Goal: Task Accomplishment & Management: Use online tool/utility

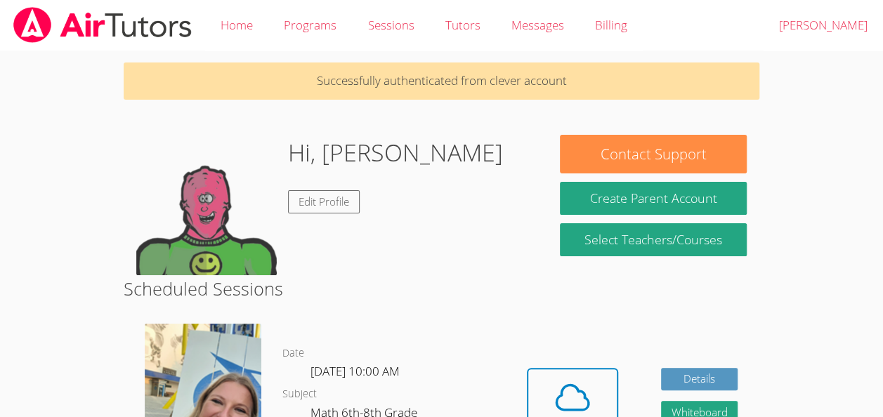
click at [462, 277] on h2 "Scheduled Sessions" at bounding box center [442, 288] width 636 height 27
click at [594, 392] on span at bounding box center [572, 397] width 72 height 39
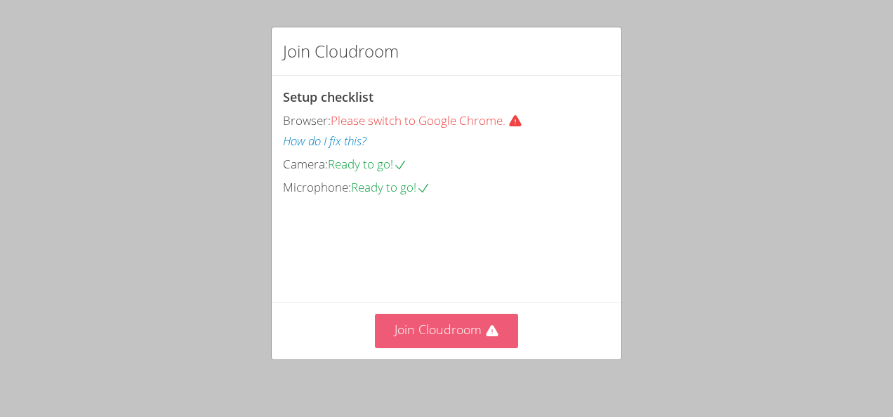
click at [443, 333] on button "Join Cloudroom" at bounding box center [447, 331] width 144 height 34
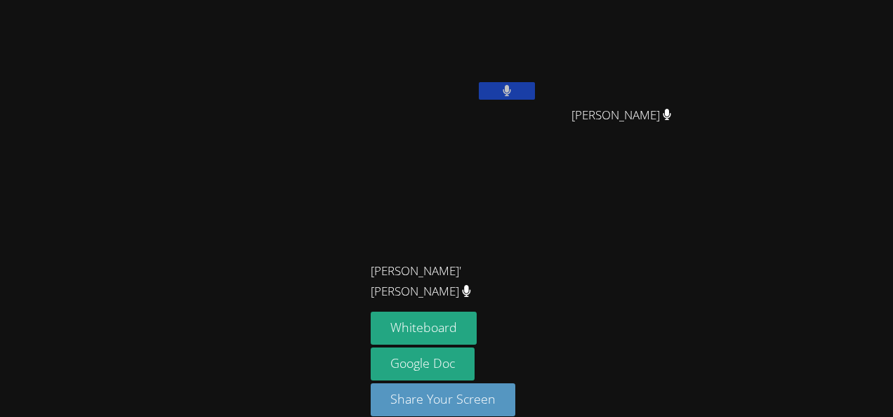
click at [670, 114] on icon at bounding box center [667, 115] width 8 height 12
click at [507, 91] on button at bounding box center [507, 91] width 56 height 18
click at [246, 337] on div at bounding box center [183, 218] width 354 height 425
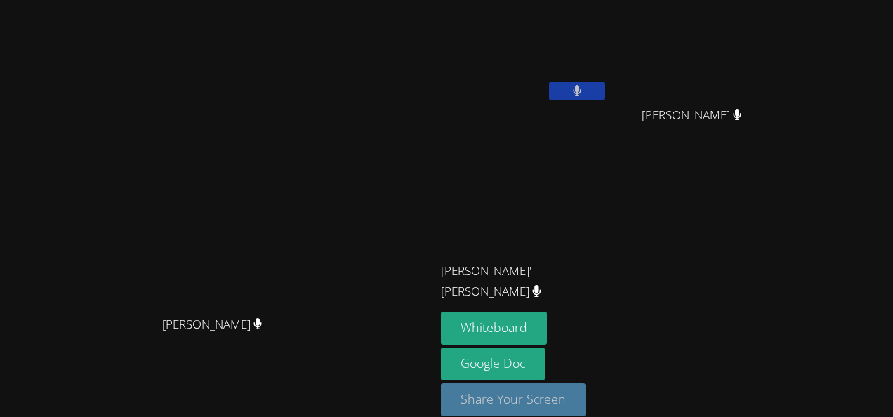
click at [586, 397] on button "Share Your Screen" at bounding box center [513, 399] width 145 height 33
click at [671, 350] on div "Whiteboard Google Doc Share Your Screen Loading..." at bounding box center [611, 370] width 340 height 117
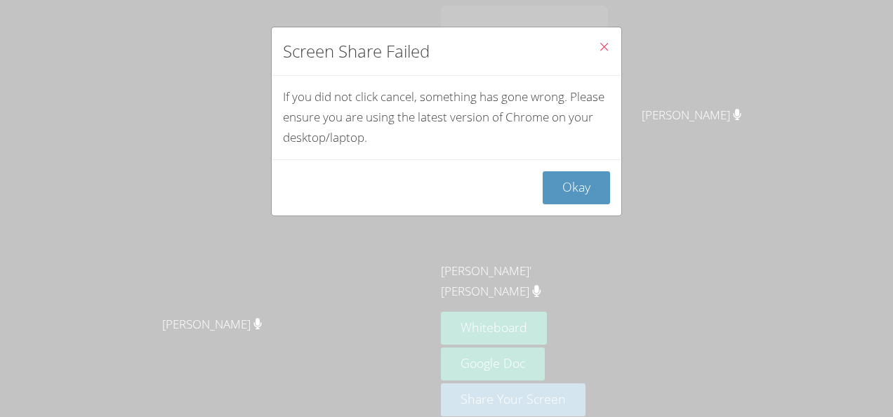
click at [598, 46] on icon "Close" at bounding box center [604, 47] width 12 height 12
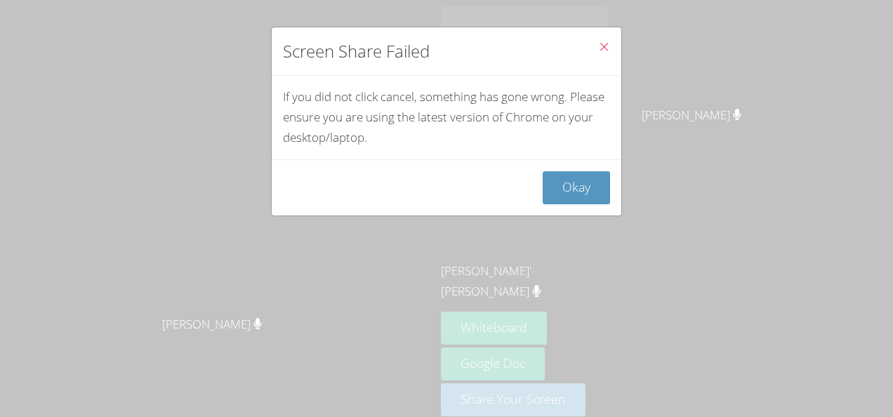
click at [598, 46] on icon "Close" at bounding box center [604, 47] width 12 height 12
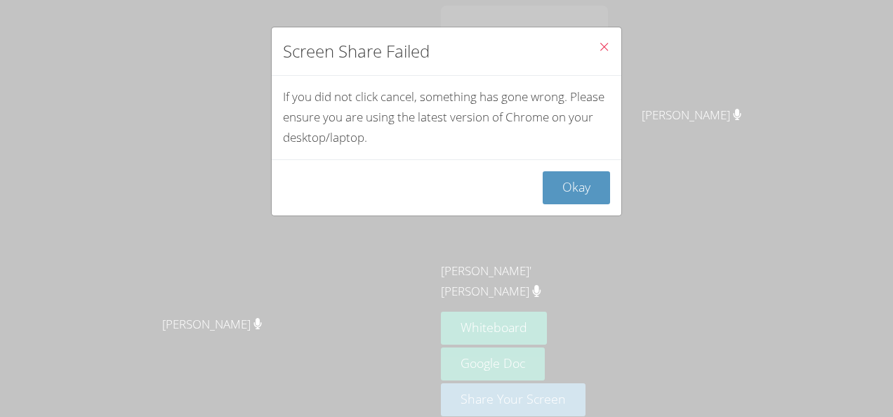
click at [598, 50] on icon "Close" at bounding box center [604, 47] width 12 height 12
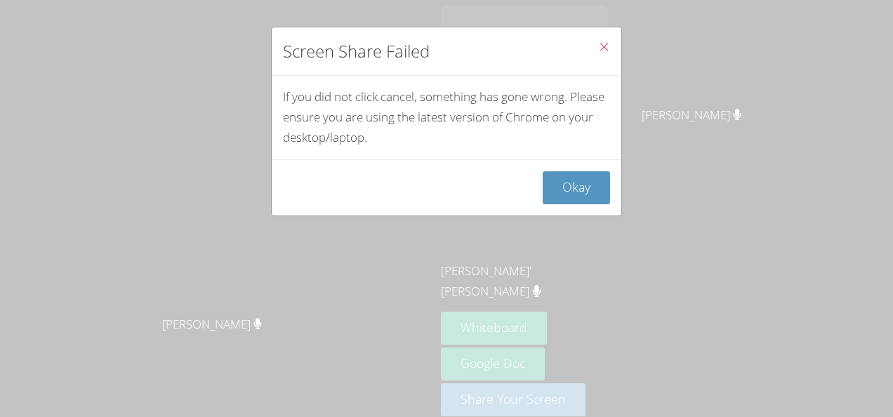
click at [598, 50] on icon "Close" at bounding box center [604, 47] width 12 height 12
drag, startPoint x: 594, startPoint y: 50, endPoint x: 602, endPoint y: 51, distance: 8.5
click at [602, 51] on button "Close" at bounding box center [604, 48] width 34 height 43
click at [575, 192] on button "Okay" at bounding box center [576, 187] width 67 height 33
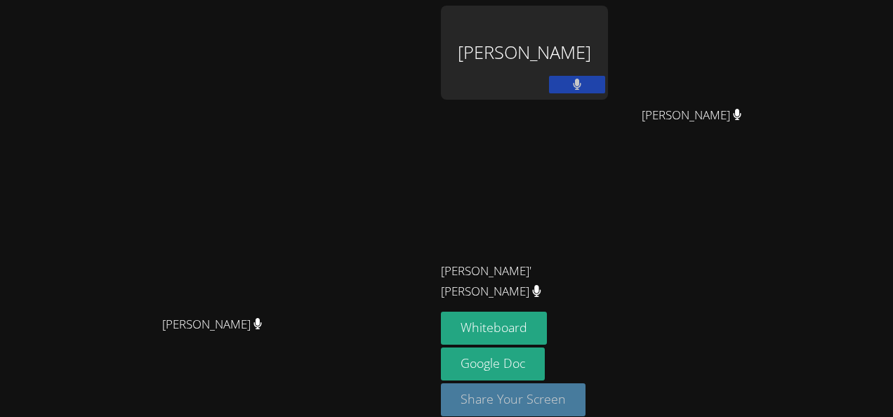
click at [586, 407] on button "Share Your Screen" at bounding box center [513, 399] width 145 height 33
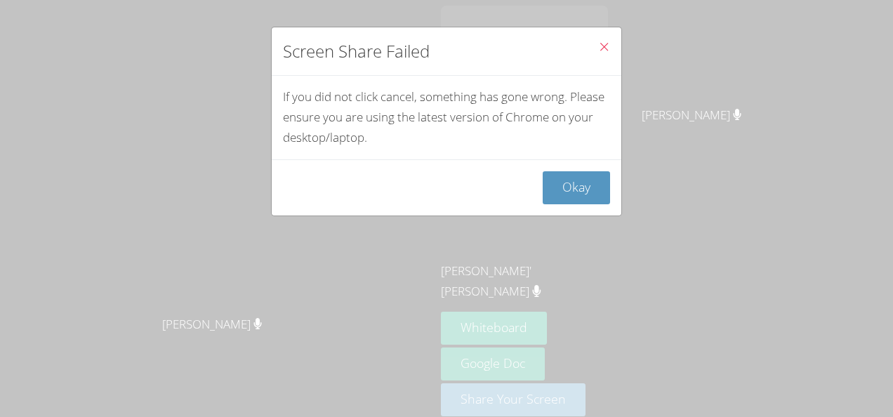
click at [598, 46] on icon "Close" at bounding box center [604, 47] width 12 height 12
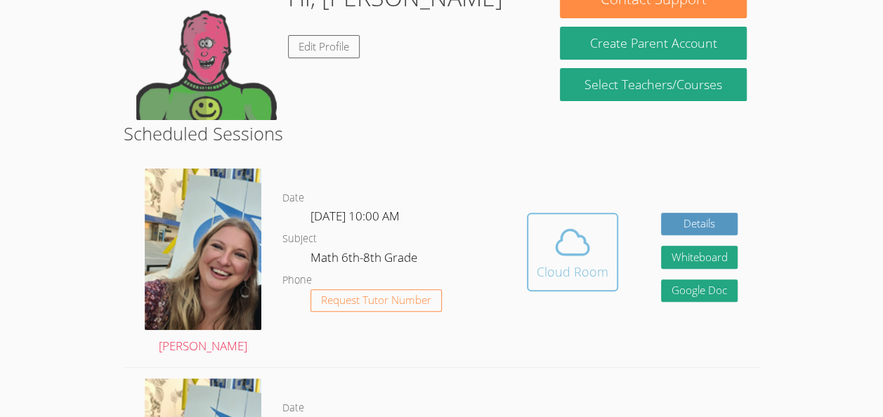
scroll to position [162, 0]
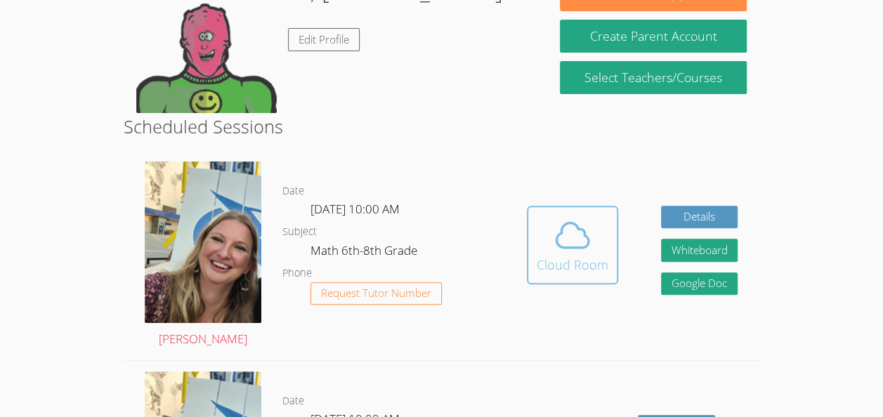
click at [572, 251] on icon at bounding box center [572, 235] width 39 height 39
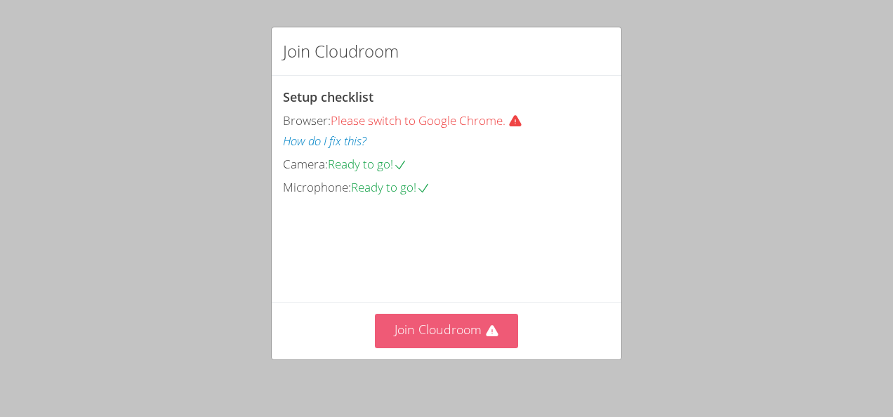
click at [478, 341] on button "Join Cloudroom" at bounding box center [447, 331] width 144 height 34
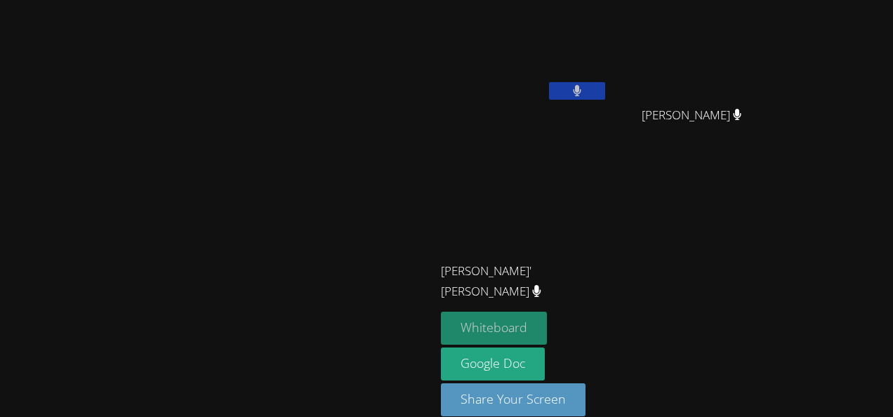
click at [547, 319] on button "Whiteboard" at bounding box center [494, 328] width 106 height 33
